Goal: Task Accomplishment & Management: Manage account settings

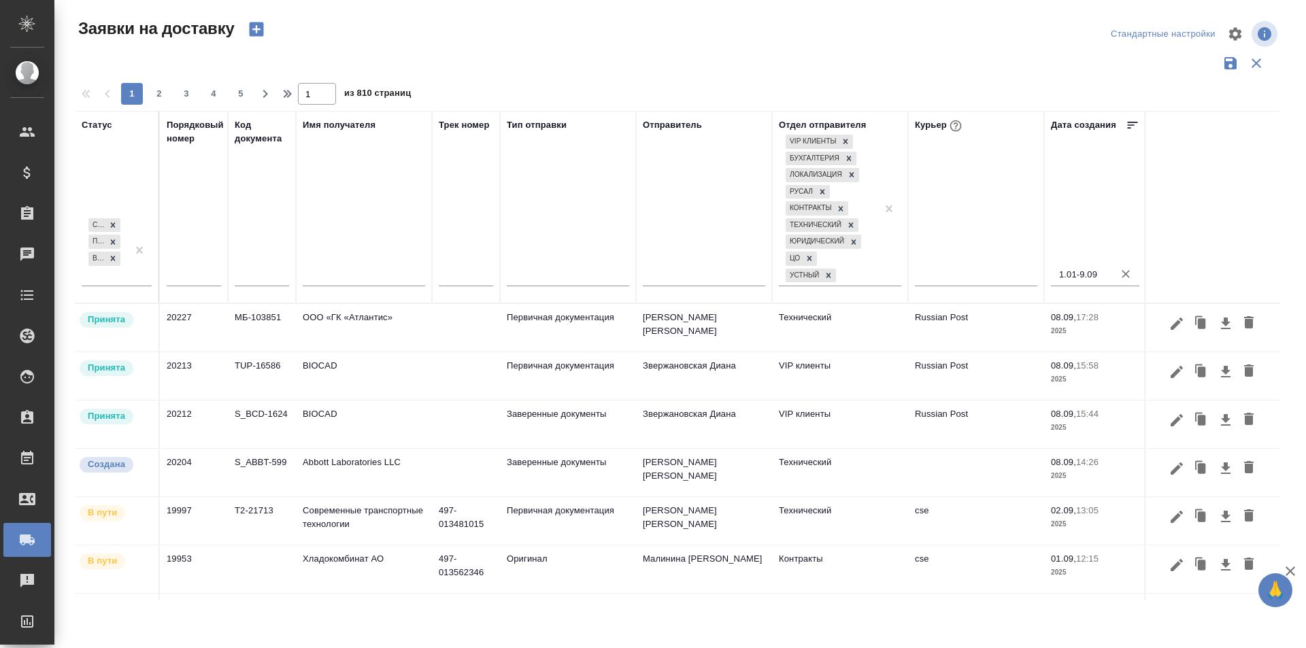
scroll to position [52, 0]
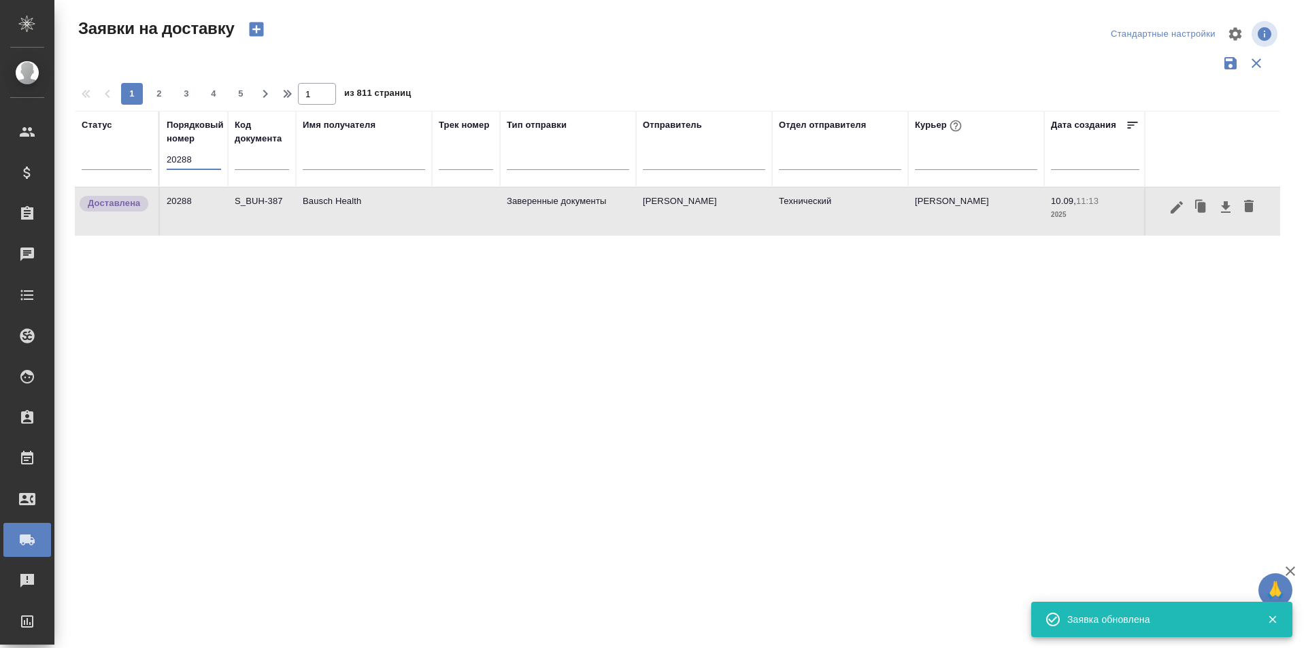
click at [186, 165] on input "20288" at bounding box center [194, 159] width 54 height 19
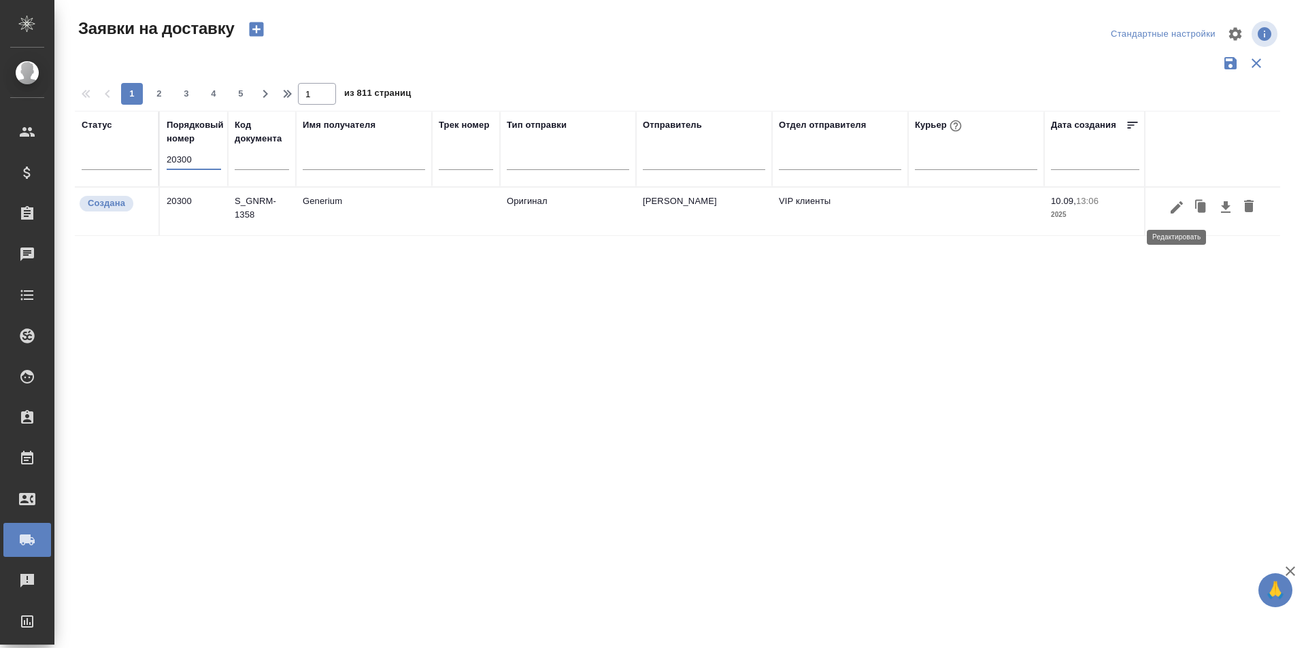
type input "20300"
click at [1175, 211] on icon "button" at bounding box center [1177, 207] width 12 height 12
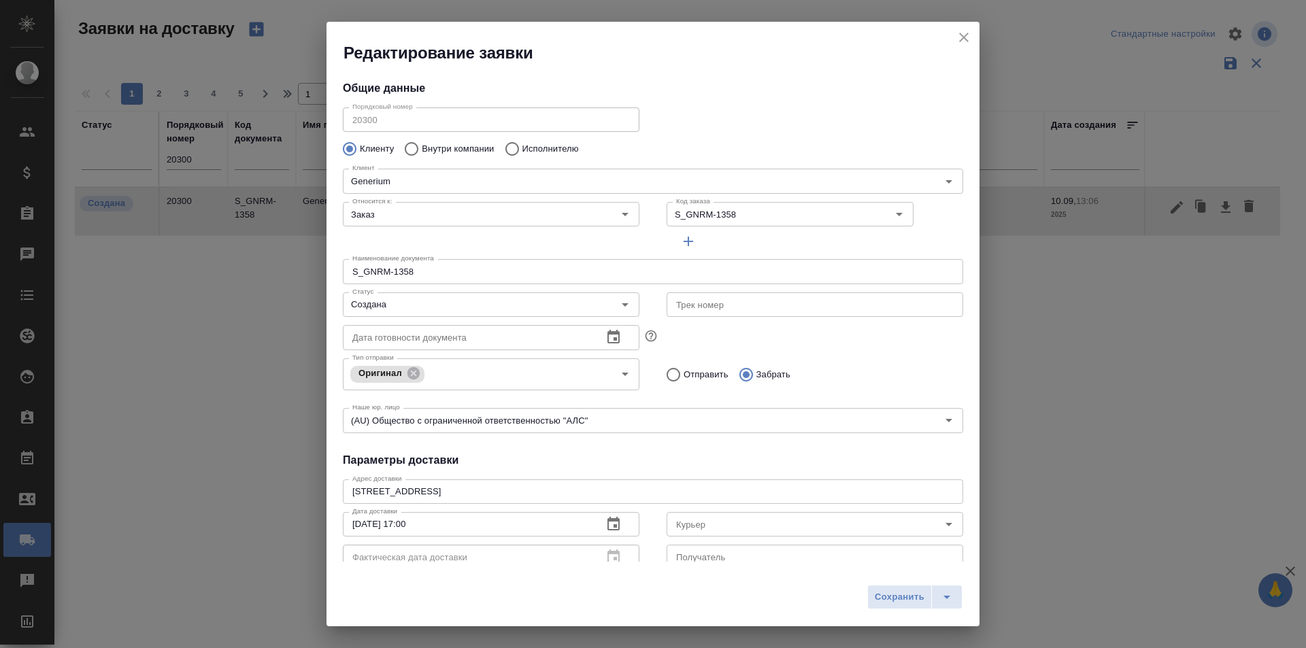
type input "Айдосов Чингис"
drag, startPoint x: 957, startPoint y: 48, endPoint x: 961, endPoint y: 35, distance: 13.6
click at [956, 48] on h2 "Редактирование заявки" at bounding box center [662, 53] width 636 height 22
click at [961, 35] on icon "close" at bounding box center [964, 37] width 16 height 16
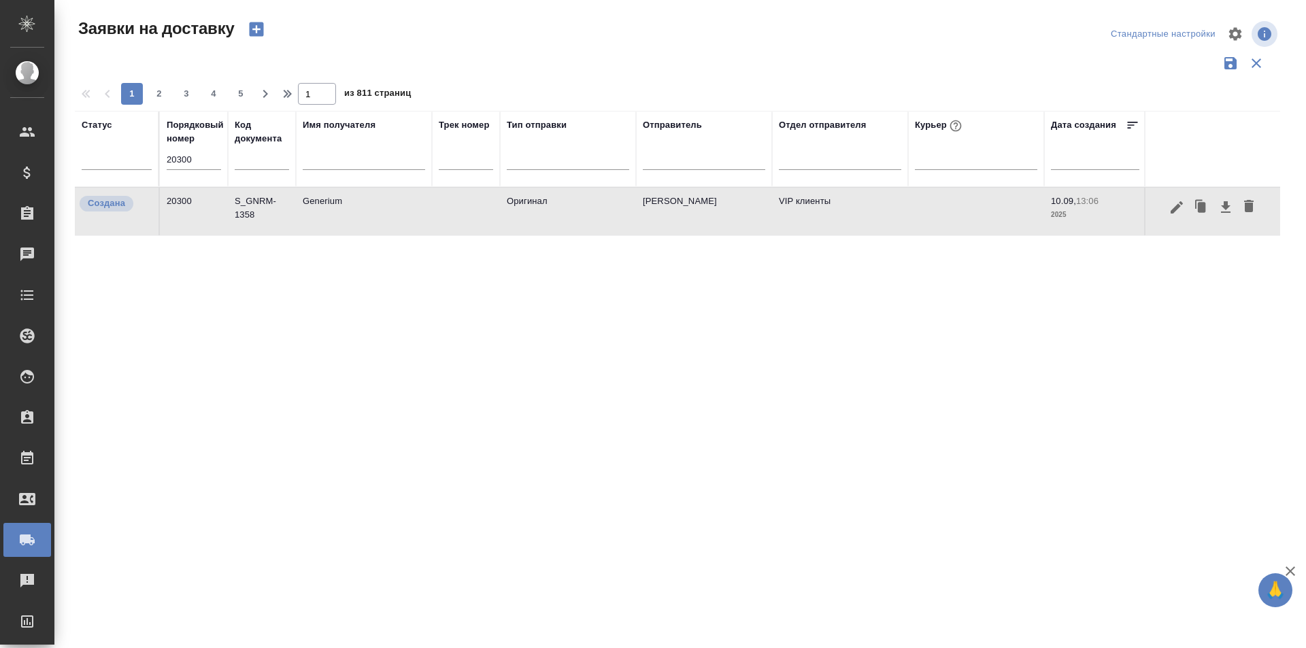
click at [183, 165] on input "20300" at bounding box center [194, 159] width 54 height 19
paste input "289"
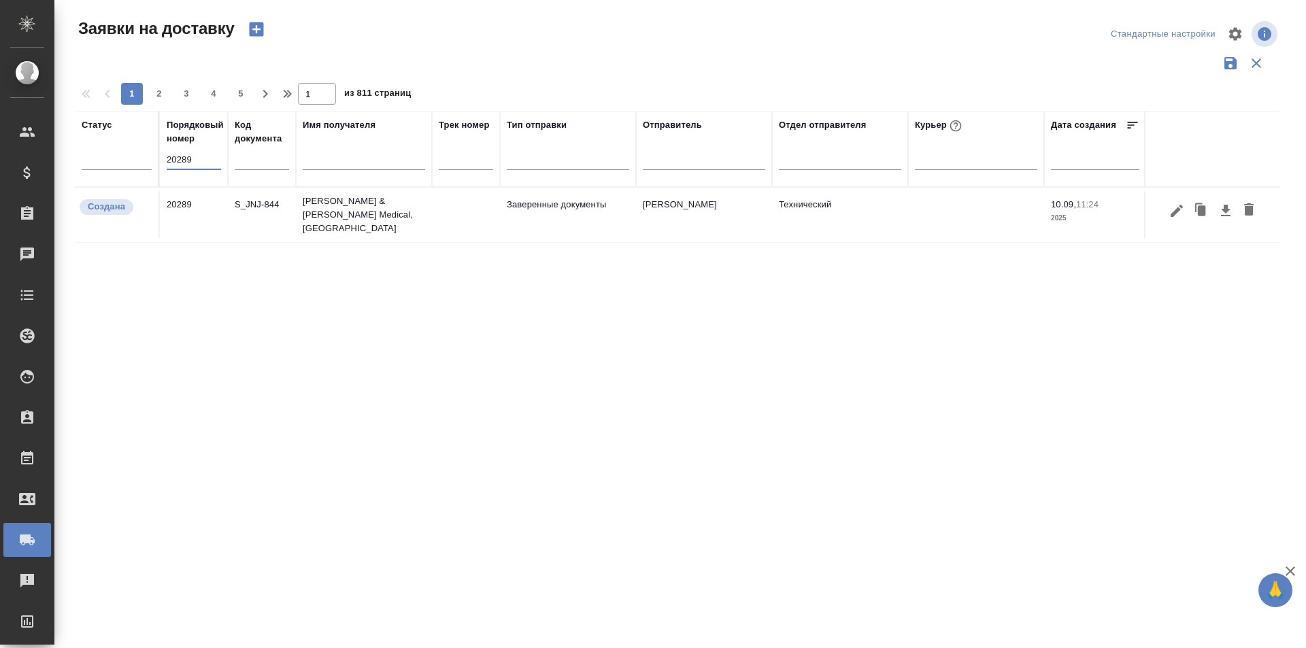
type input "20289"
click at [1178, 214] on icon "button" at bounding box center [1177, 211] width 16 height 16
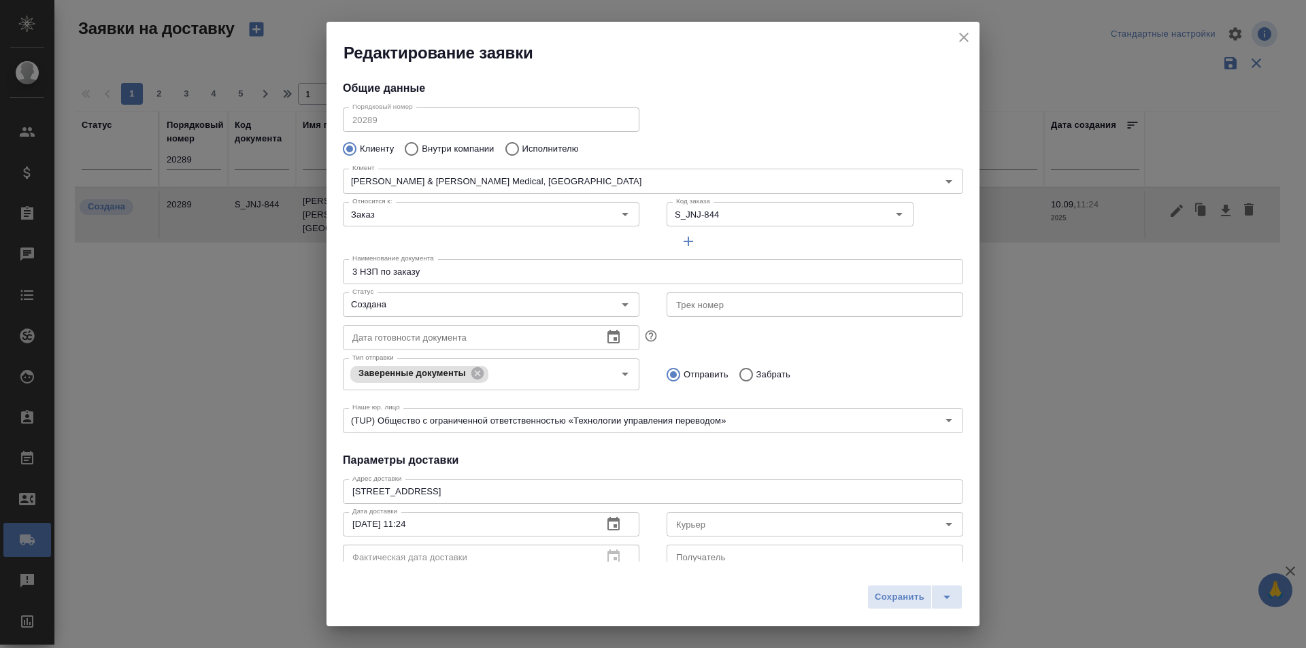
type input "Иванов Олег"
type input "+7 915 460 0739"
click at [441, 308] on input "Создана" at bounding box center [468, 305] width 243 height 16
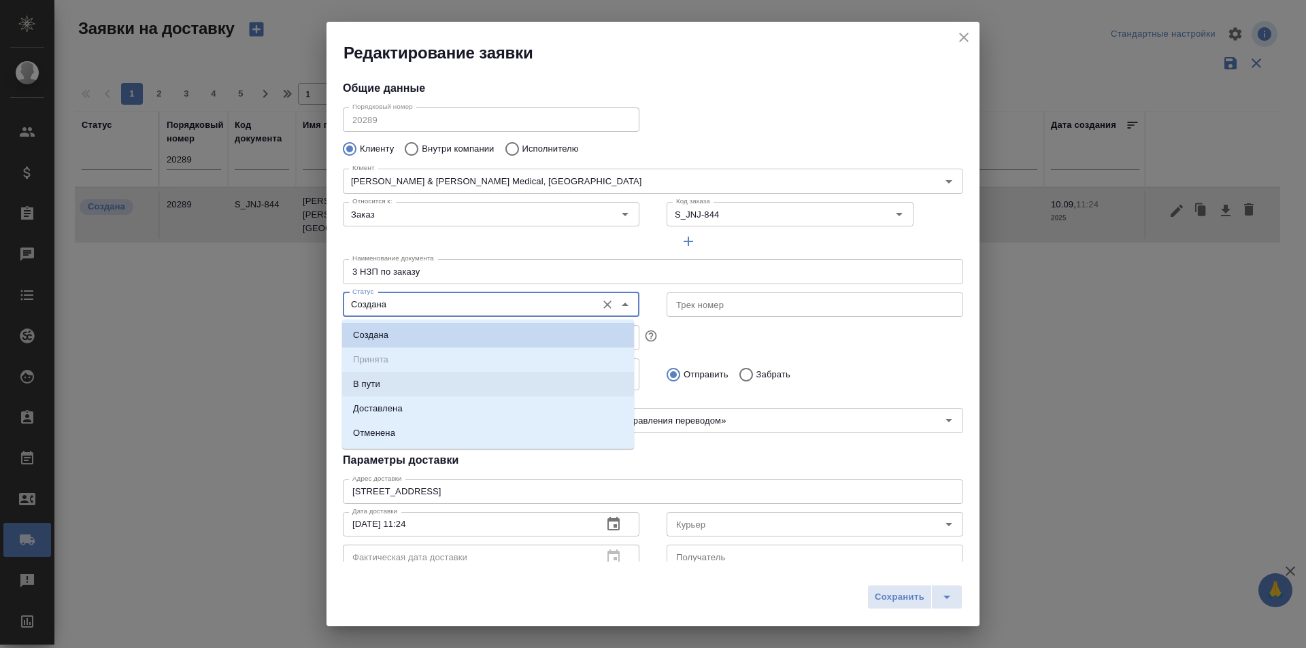
click at [425, 405] on li "Доставлена" at bounding box center [488, 409] width 292 height 24
type input "Доставлена"
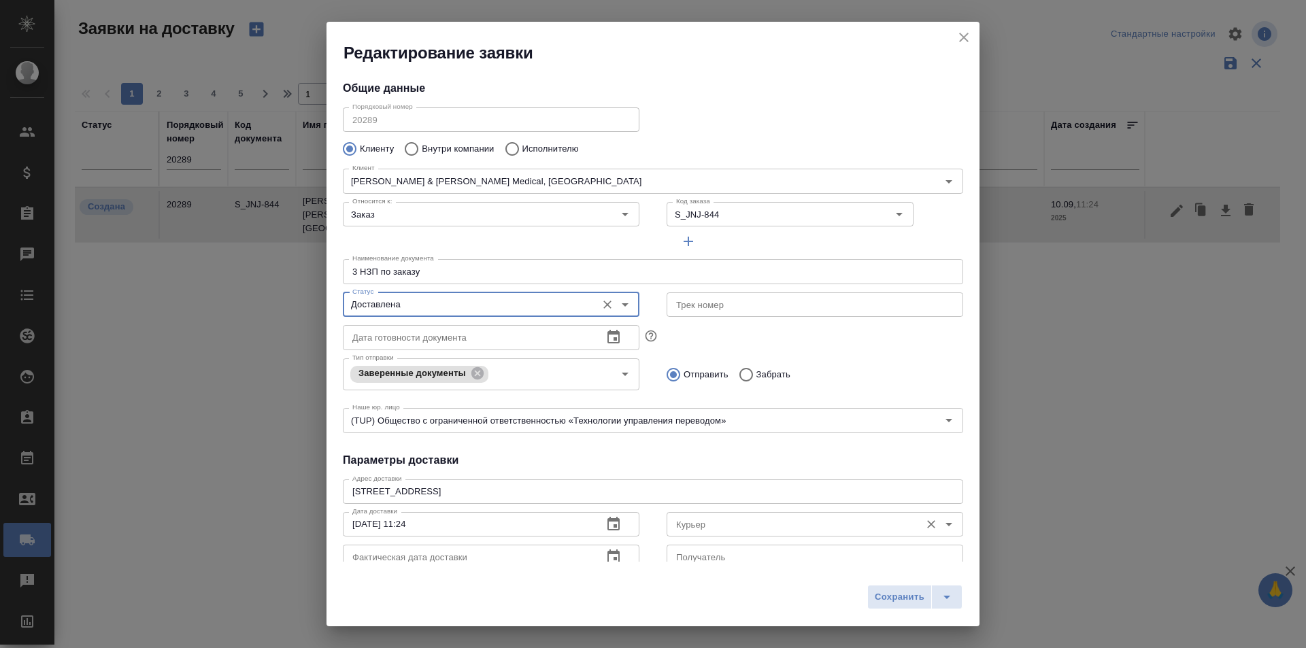
click at [736, 511] on div "Курьер Курьер" at bounding box center [815, 523] width 297 height 33
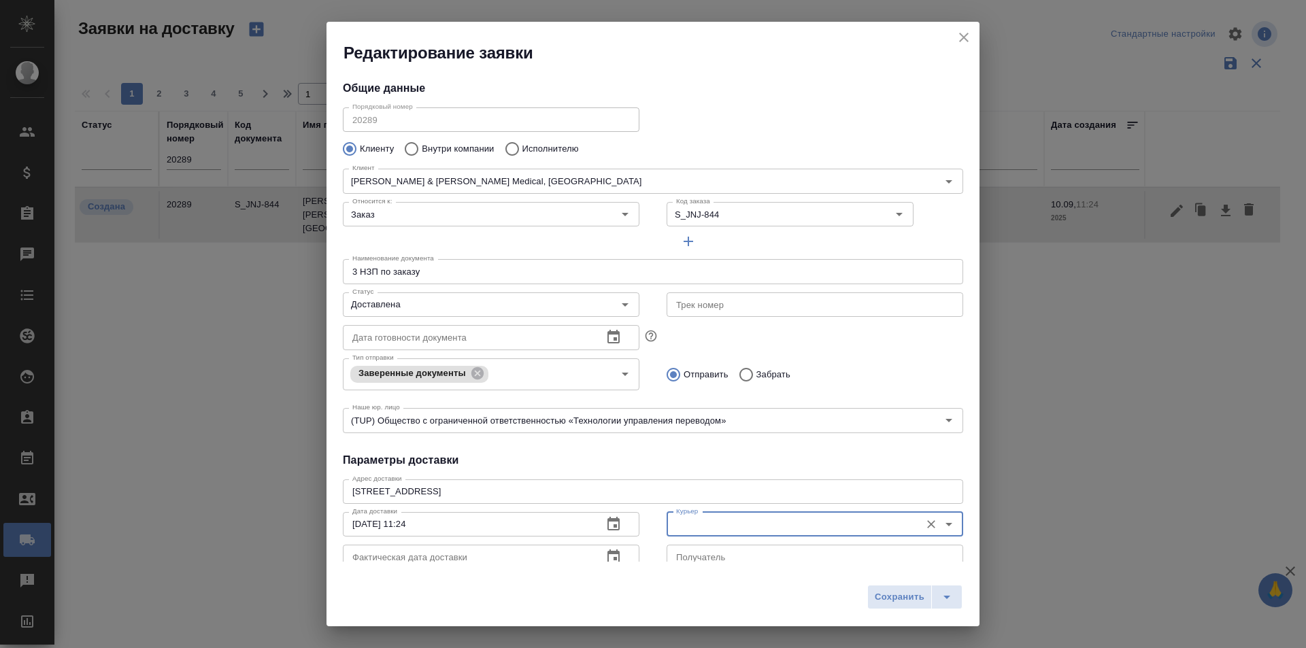
click at [733, 521] on input "Курьер" at bounding box center [792, 524] width 243 height 16
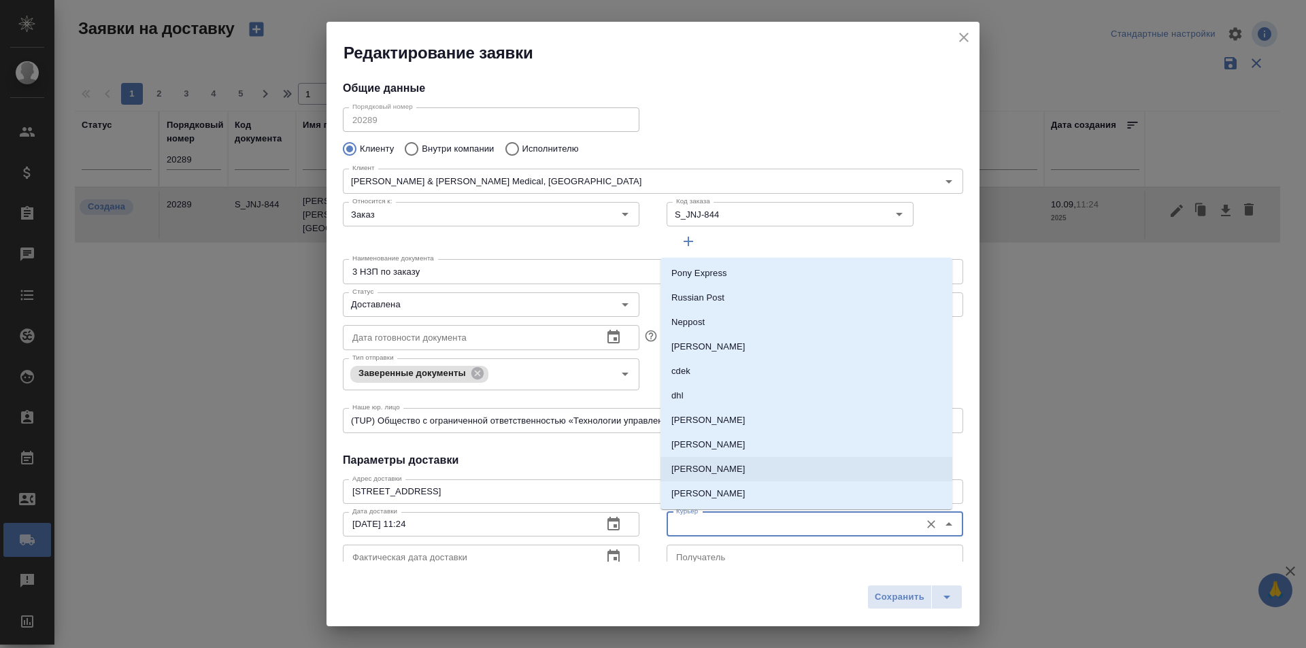
click at [739, 474] on p "Скляров Станислав" at bounding box center [709, 470] width 74 height 14
type input "Скляров Станислав"
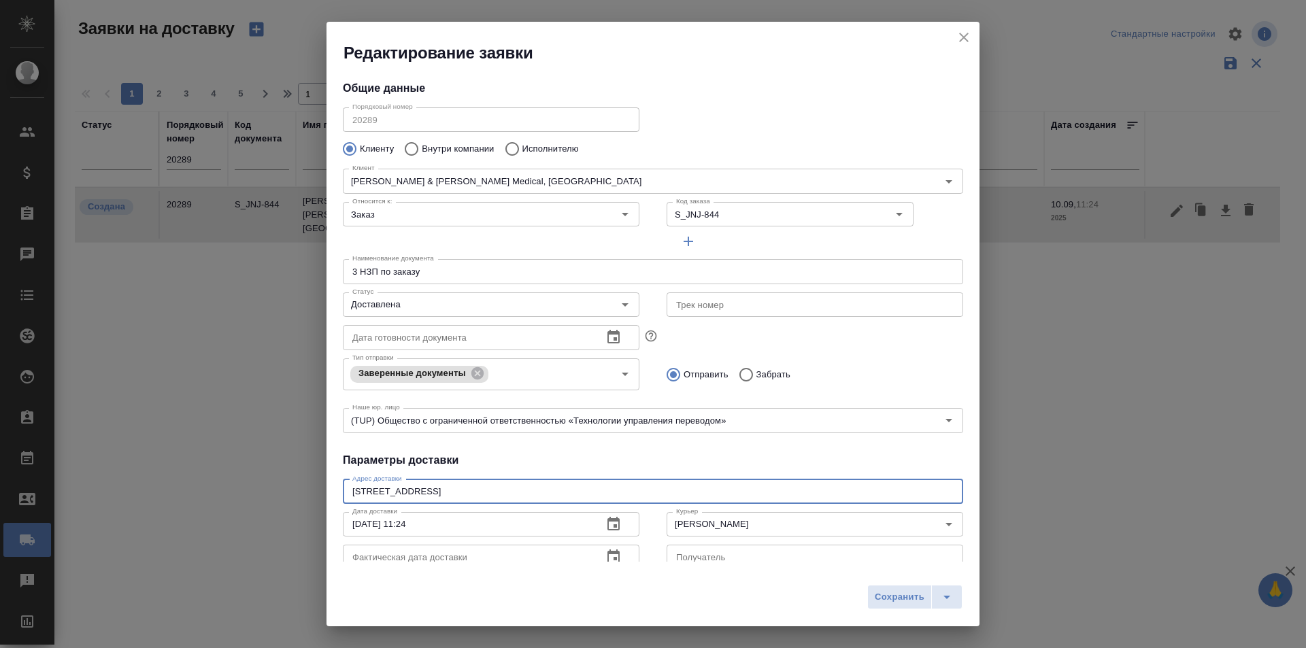
drag, startPoint x: 565, startPoint y: 490, endPoint x: 397, endPoint y: 504, distance: 168.0
click at [397, 504] on div "Адрес доставки Г. Москва, ул. Шоссейная д.90 стр 73 x Адрес доставки Дата доста…" at bounding box center [653, 539] width 621 height 131
click at [885, 593] on span "Сохранить" at bounding box center [900, 598] width 50 height 16
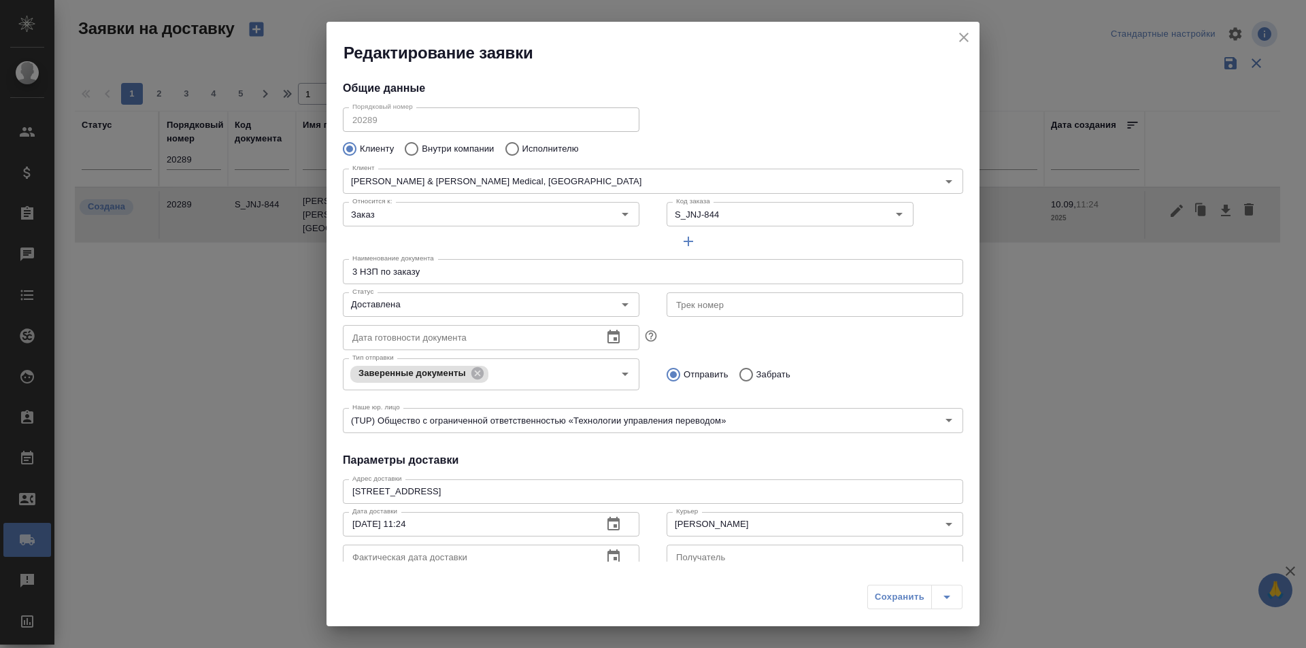
type input "Создана"
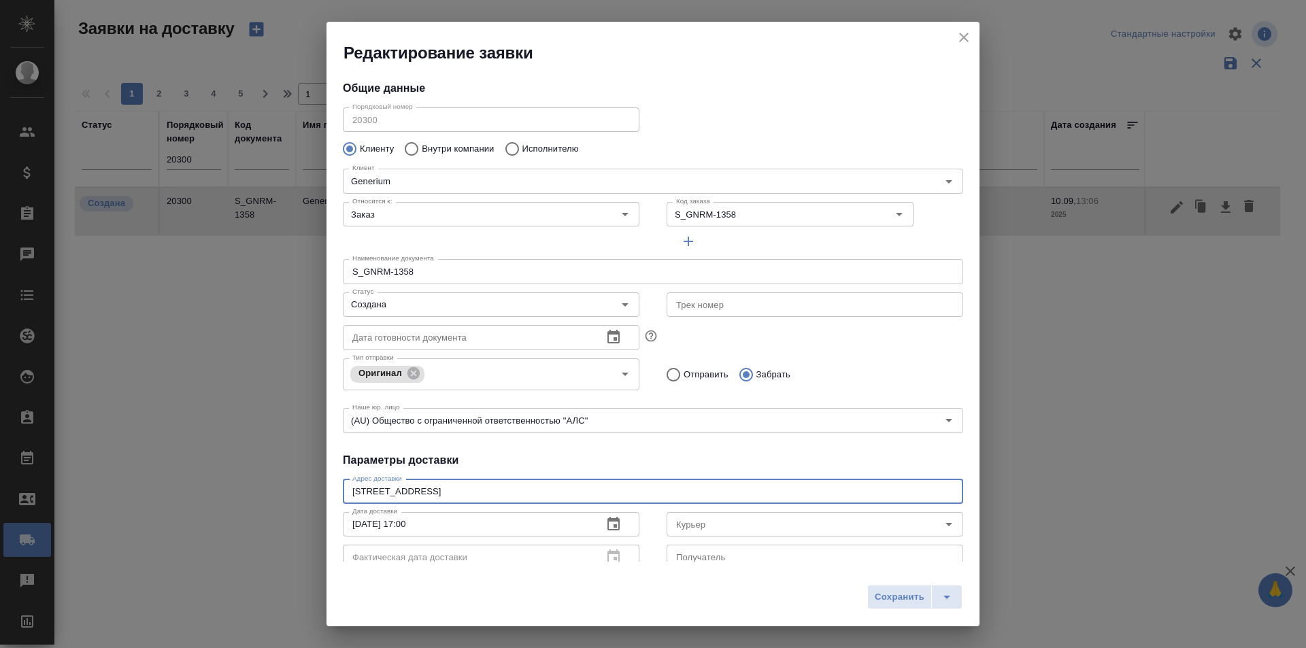
scroll to position [185, 0]
